Goal: Information Seeking & Learning: Learn about a topic

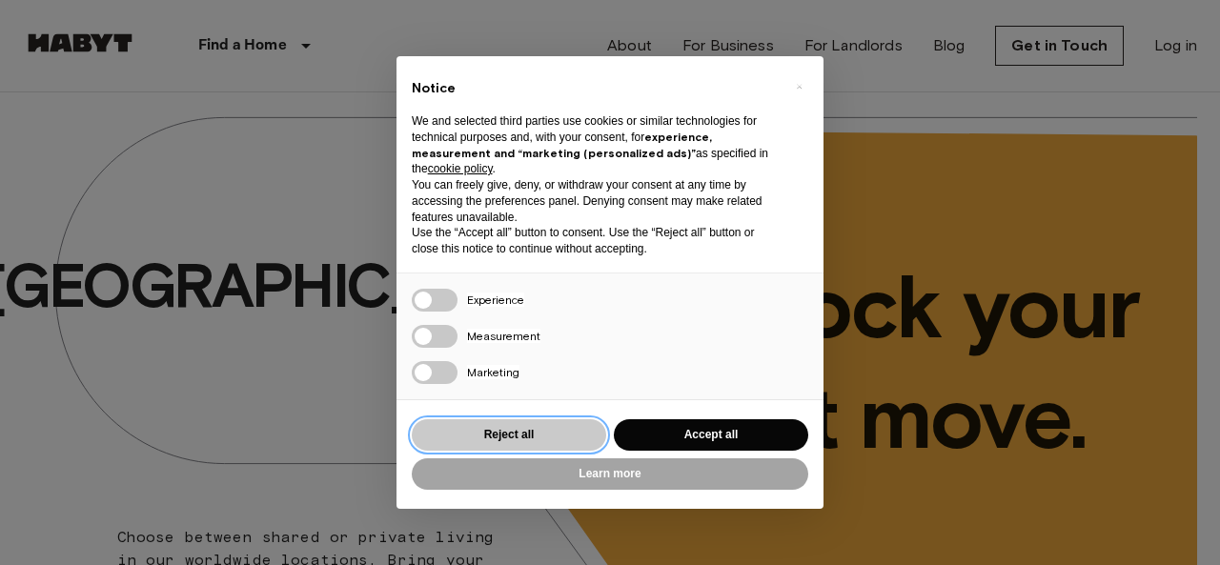
click at [508, 428] on button "Reject all" at bounding box center [509, 434] width 194 height 31
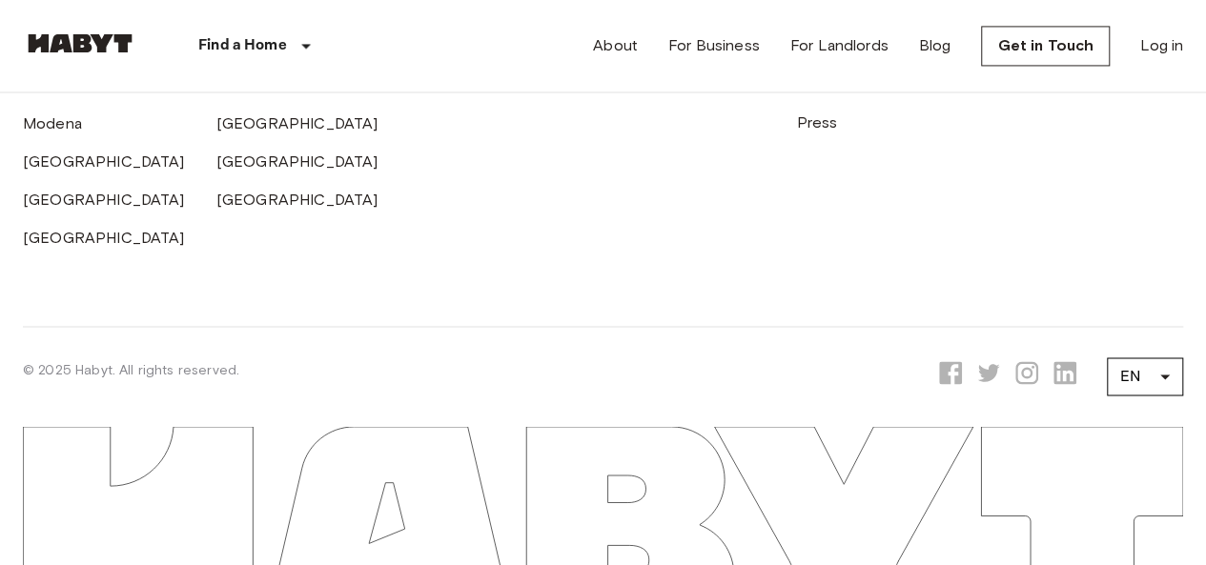
drag, startPoint x: 830, startPoint y: 160, endPoint x: 528, endPoint y: 442, distance: 413.4
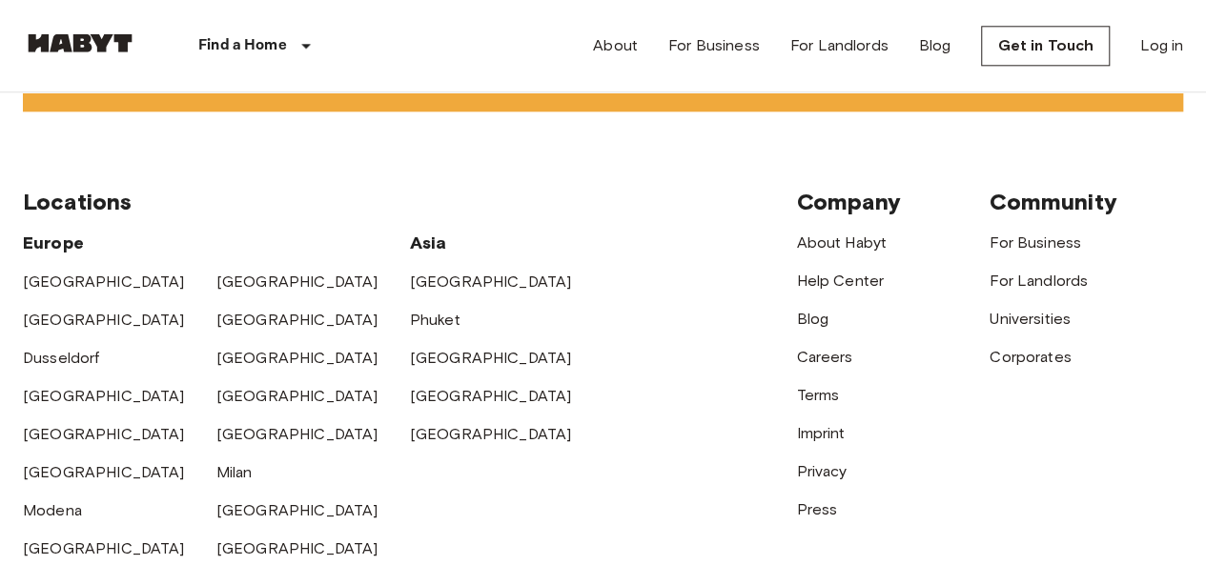
scroll to position [4734, 0]
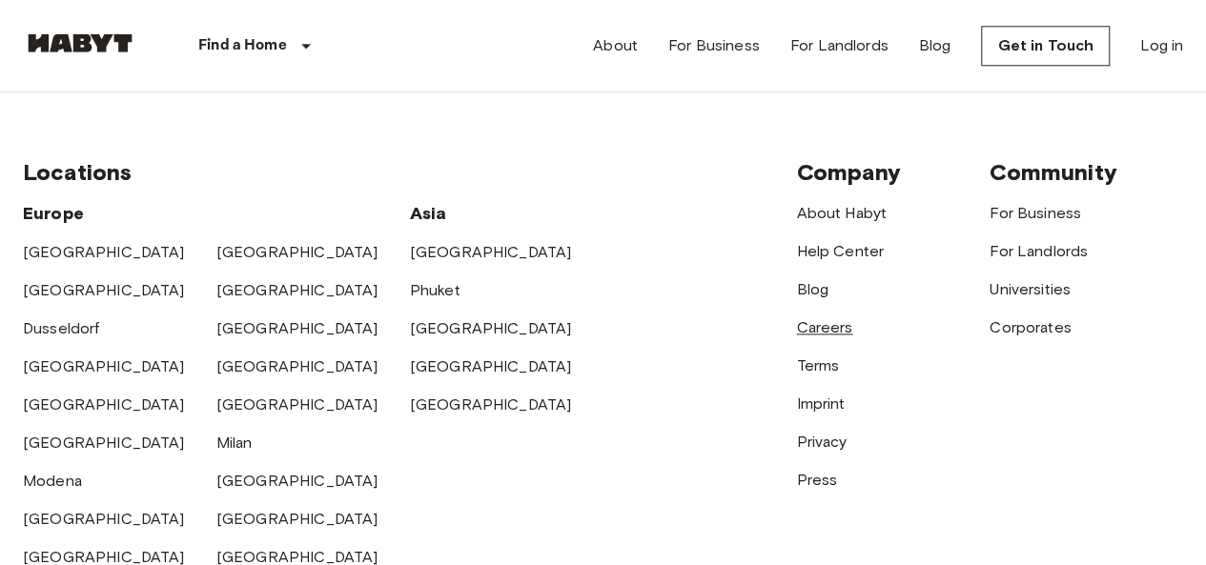
click at [822, 336] on link "Careers" at bounding box center [824, 327] width 56 height 18
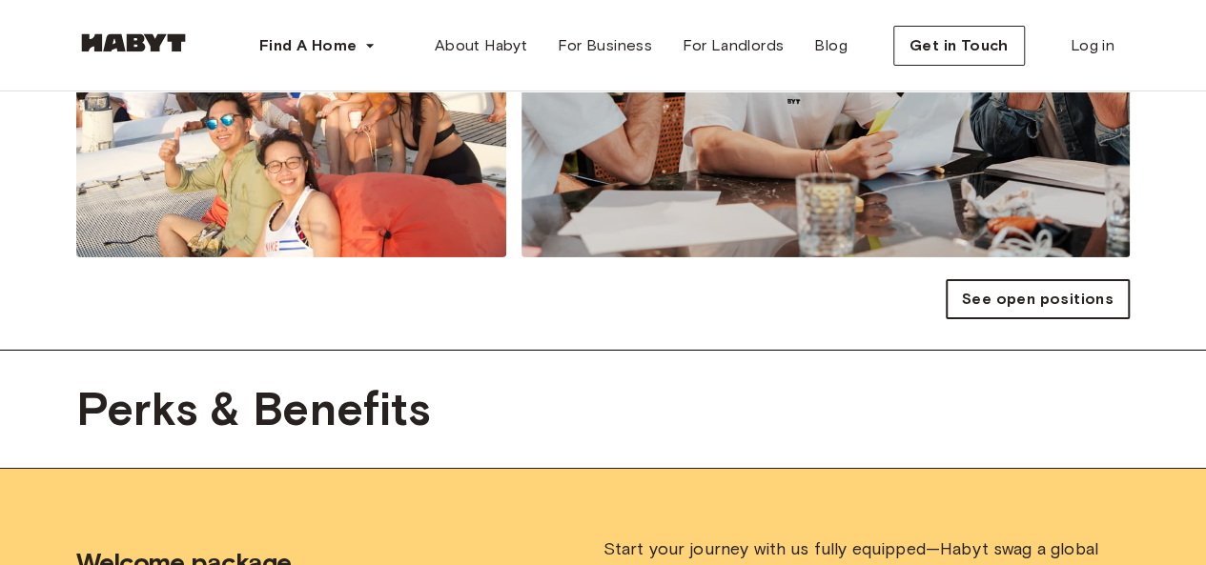
scroll to position [3336, 0]
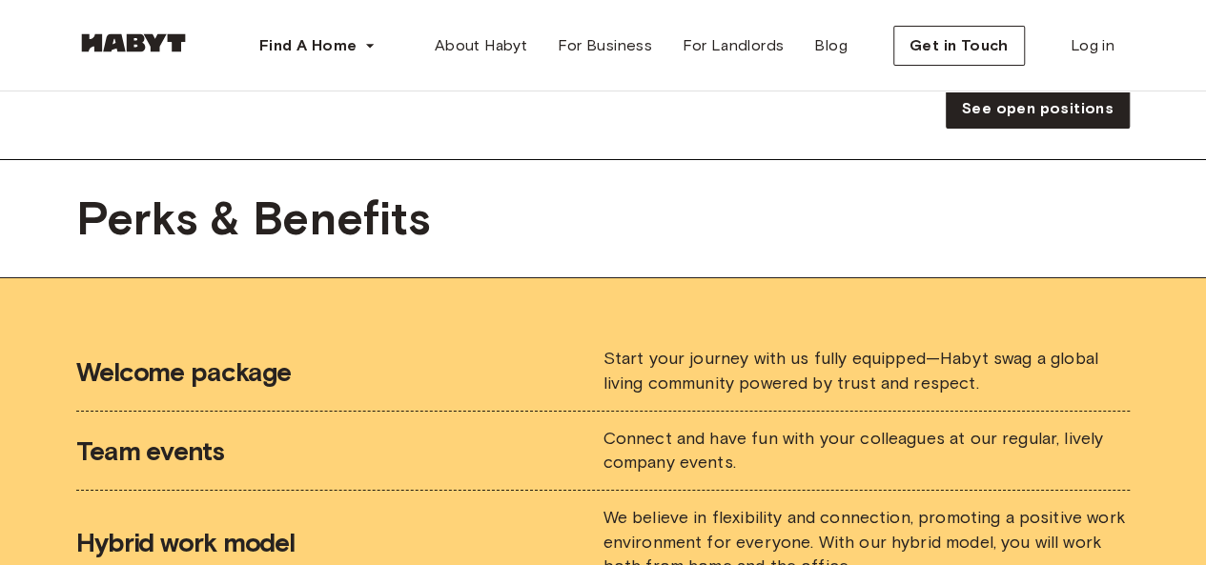
click at [1008, 128] on main "Unlock your next career move with Habyt Connect Job Openings About [PERSON_NAME…" at bounding box center [603, 146] width 1206 height 6780
click at [1008, 116] on span "See open positions" at bounding box center [1038, 108] width 152 height 23
